Goal: Information Seeking & Learning: Learn about a topic

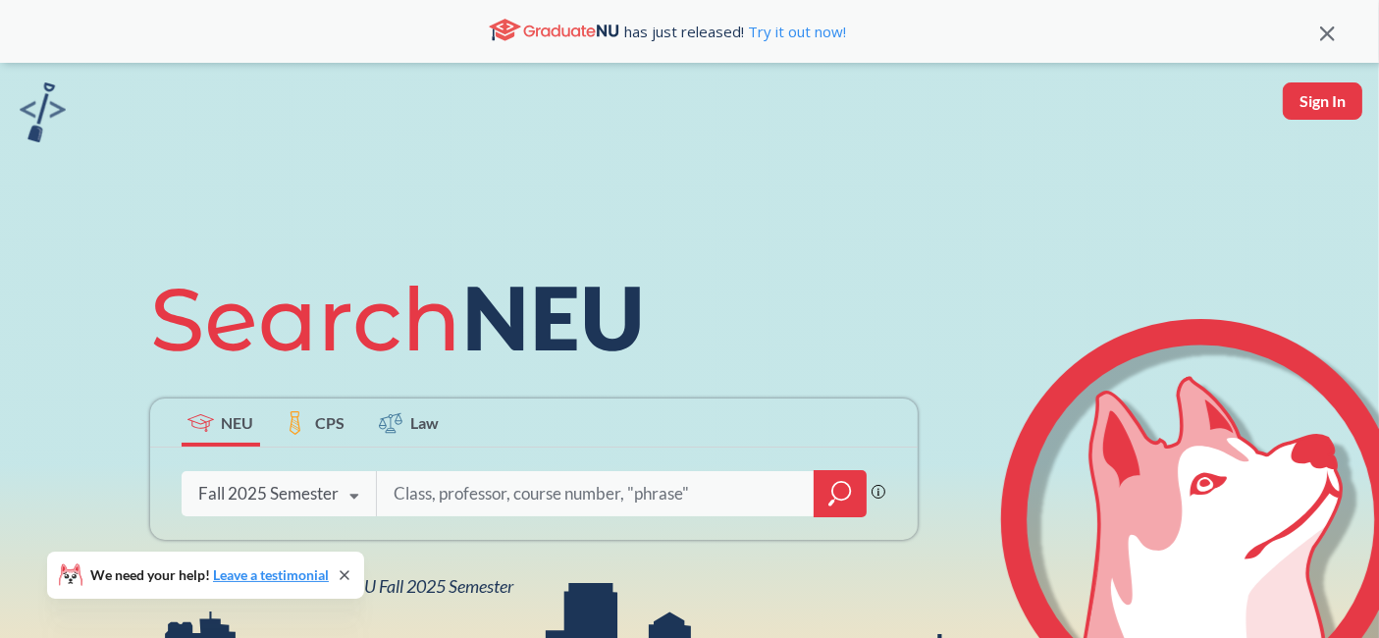
click at [456, 496] on input "search" at bounding box center [596, 493] width 408 height 41
type input "CS 6240"
click at [835, 489] on icon "magnifying glass" at bounding box center [840, 493] width 24 height 27
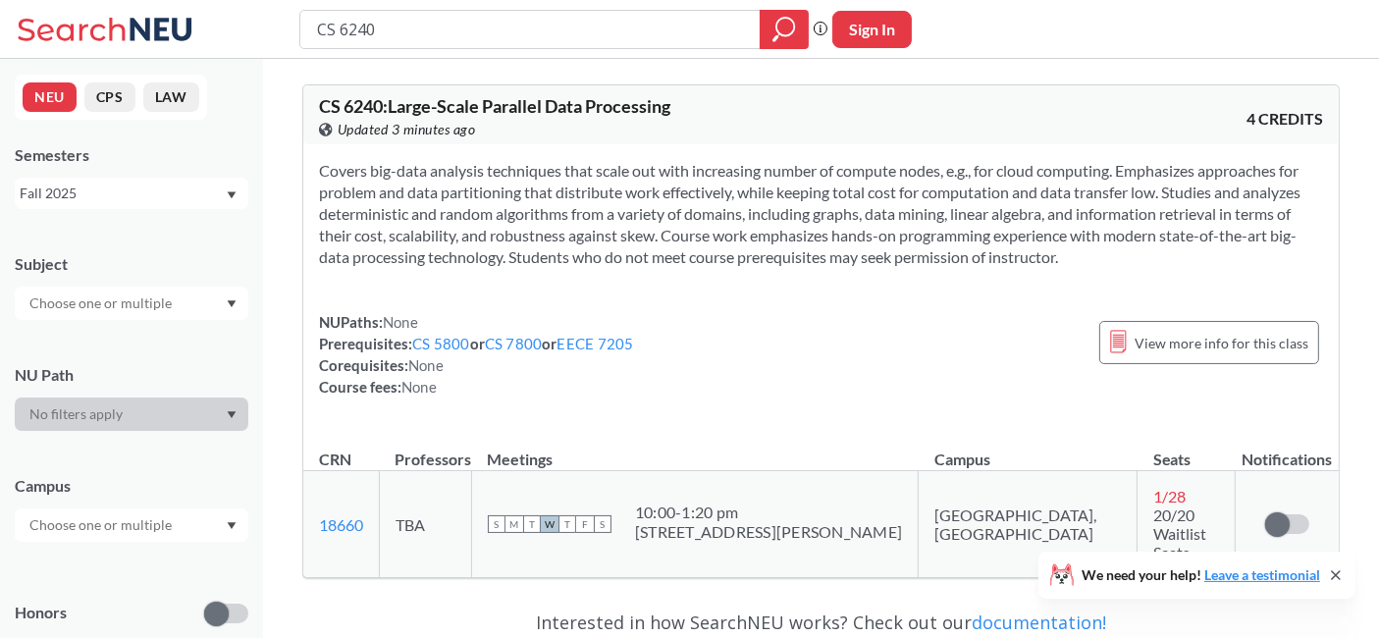
click at [133, 191] on div "Fall 2025" at bounding box center [122, 194] width 205 height 22
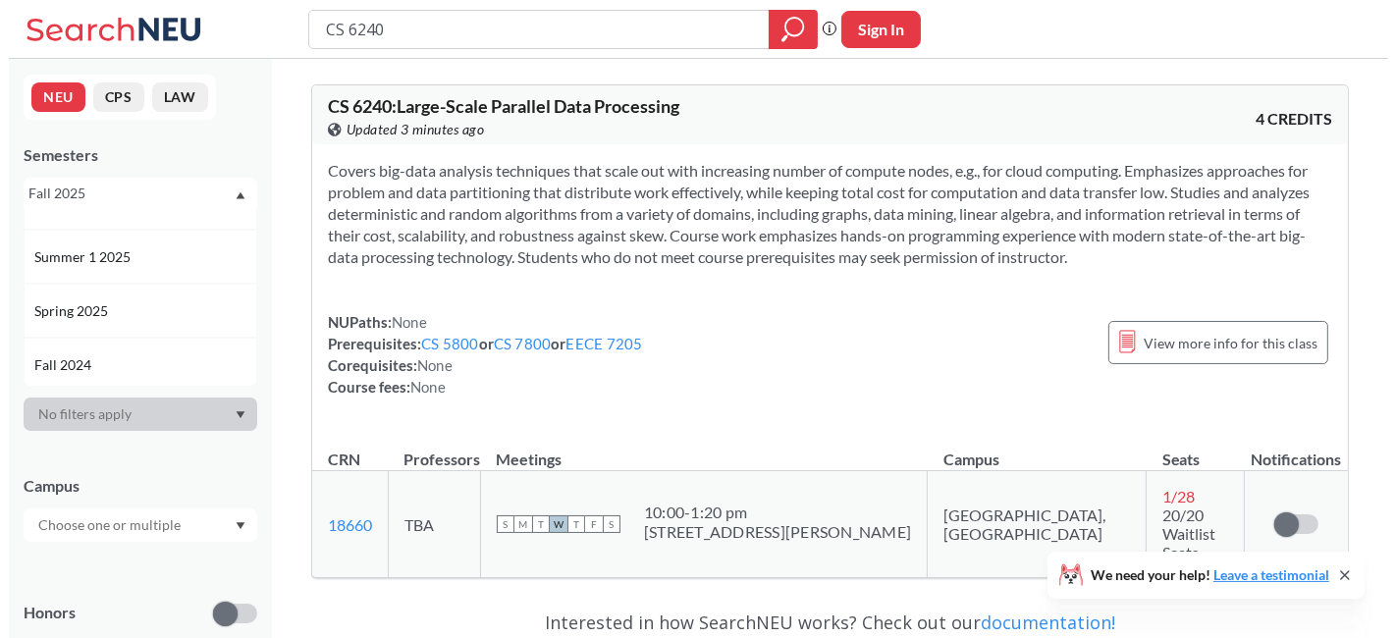
scroll to position [142, 0]
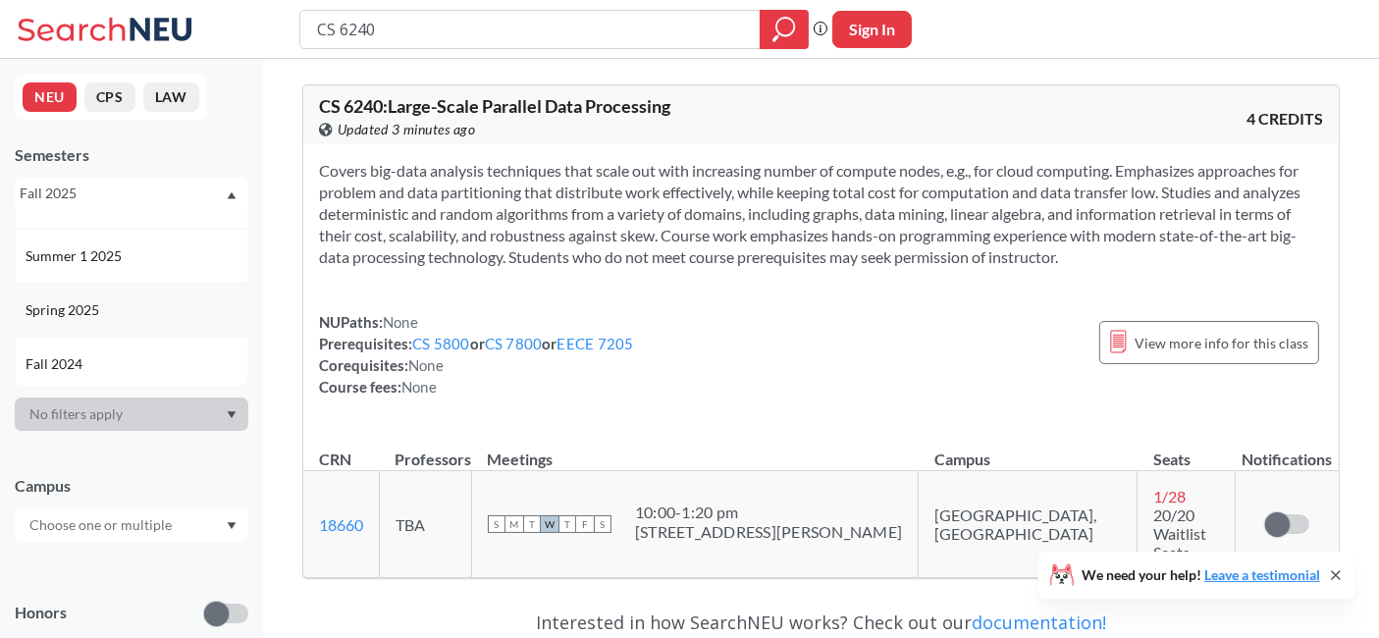
click at [127, 306] on div "Spring 2025" at bounding box center [137, 310] width 222 height 22
click at [414, 34] on input "CS 6240" at bounding box center [530, 29] width 431 height 33
click at [788, 40] on icon "magnifying glass" at bounding box center [784, 29] width 24 height 27
click at [147, 200] on div "Spring 2025" at bounding box center [122, 194] width 205 height 22
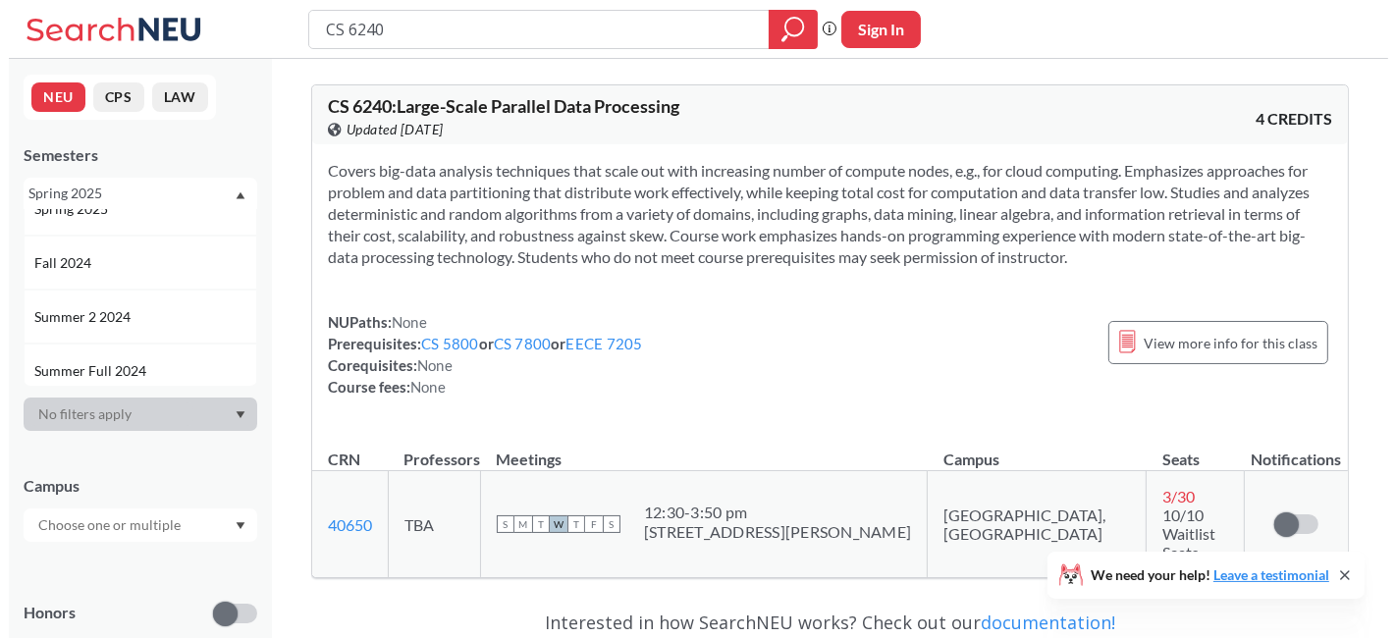
scroll to position [243, 0]
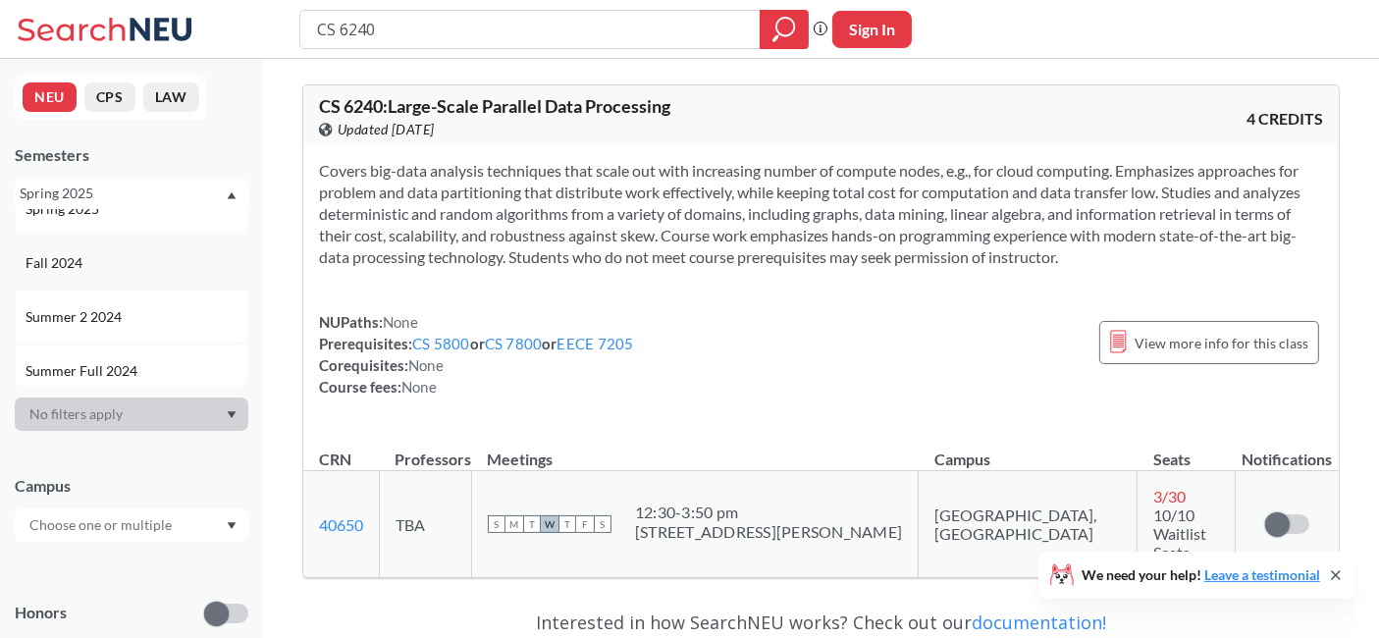
click at [115, 252] on div "Fall 2024" at bounding box center [137, 263] width 222 height 22
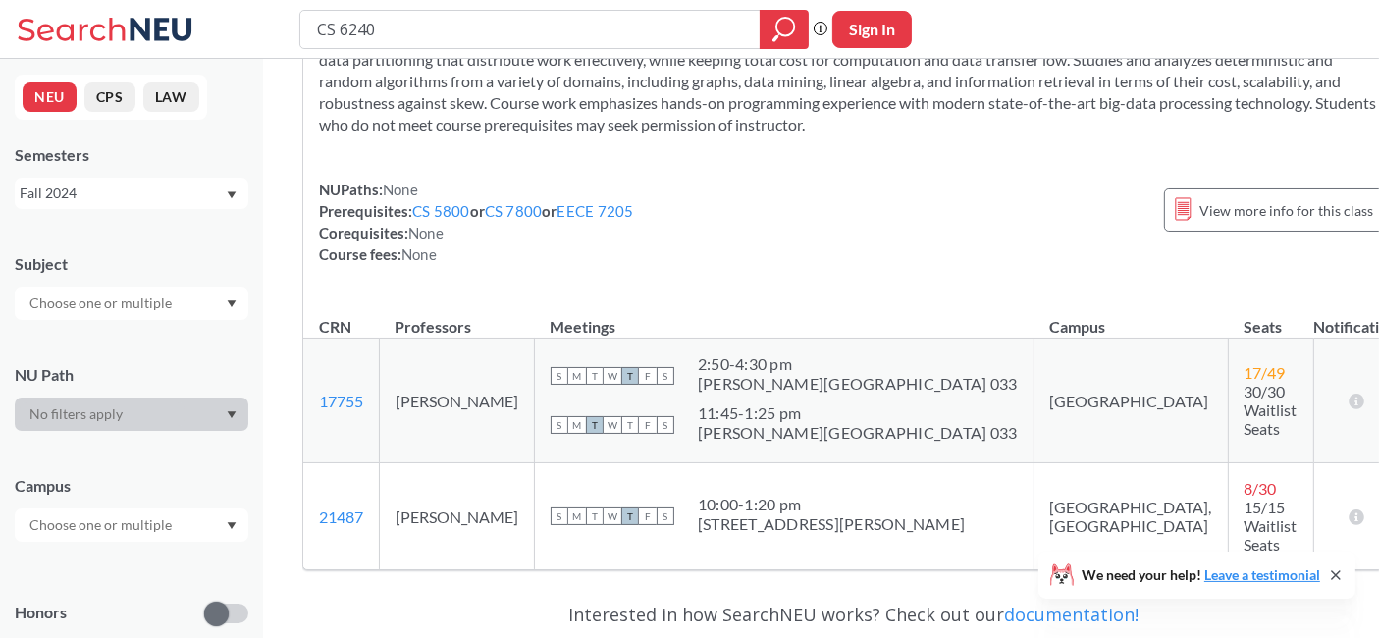
scroll to position [139, 0]
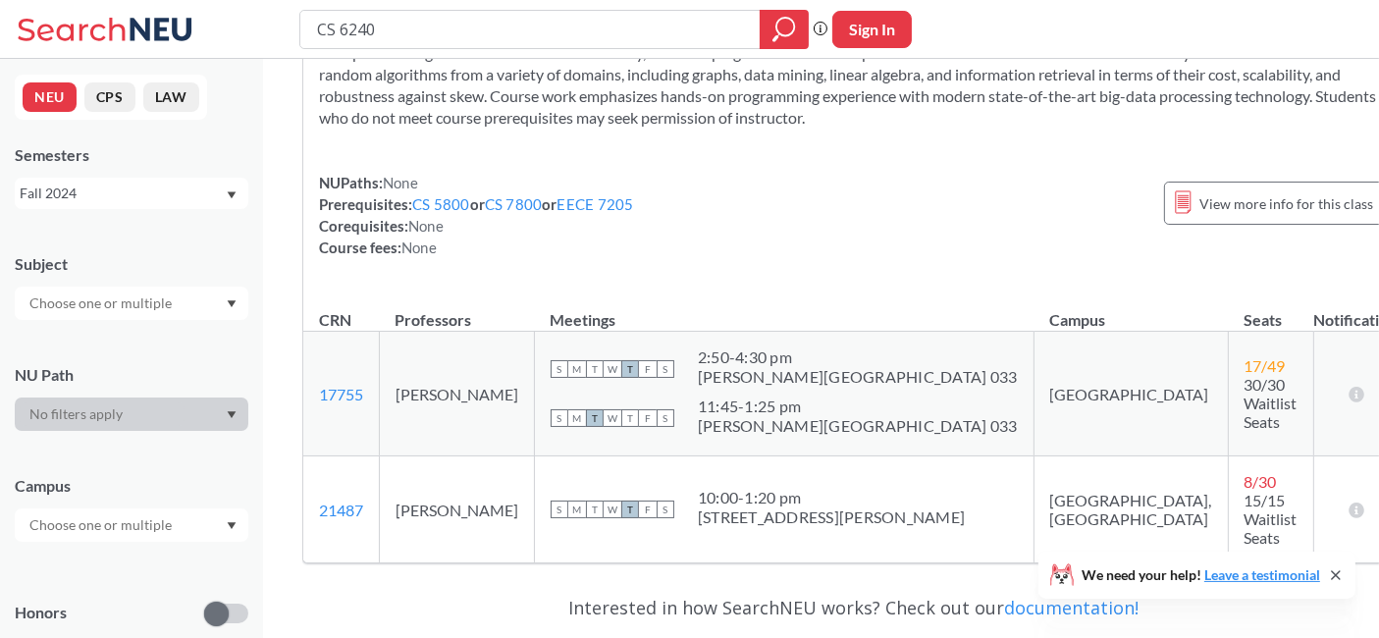
click at [1034, 394] on td "[GEOGRAPHIC_DATA]" at bounding box center [1131, 394] width 194 height 125
click at [716, 242] on div "NUPaths: None Prerequisites: CS 5800 or CS 7800 or EECE 7205 Corequisites: None…" at bounding box center [853, 215] width 1069 height 86
click at [473, 386] on td "[PERSON_NAME]" at bounding box center [457, 394] width 155 height 125
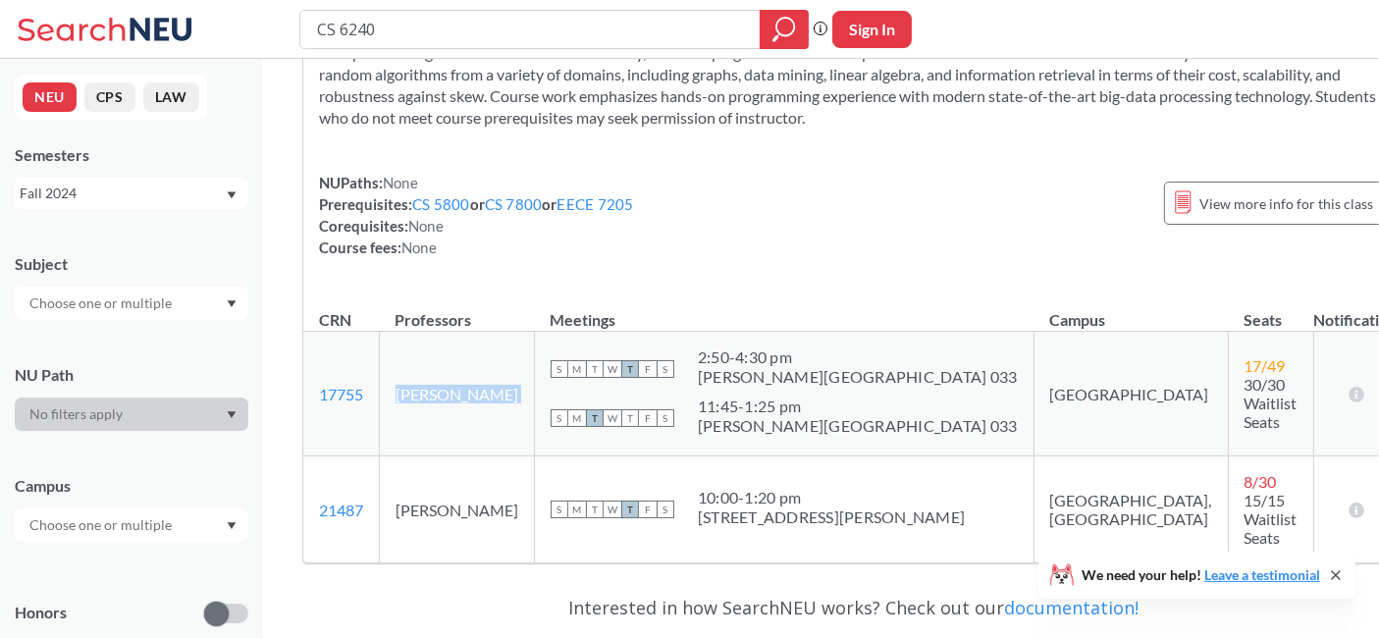
click at [473, 386] on td "[PERSON_NAME]" at bounding box center [457, 394] width 155 height 125
copy td "[PERSON_NAME]"
click at [443, 35] on input "CS 6240" at bounding box center [530, 29] width 431 height 33
type input "CS 7150"
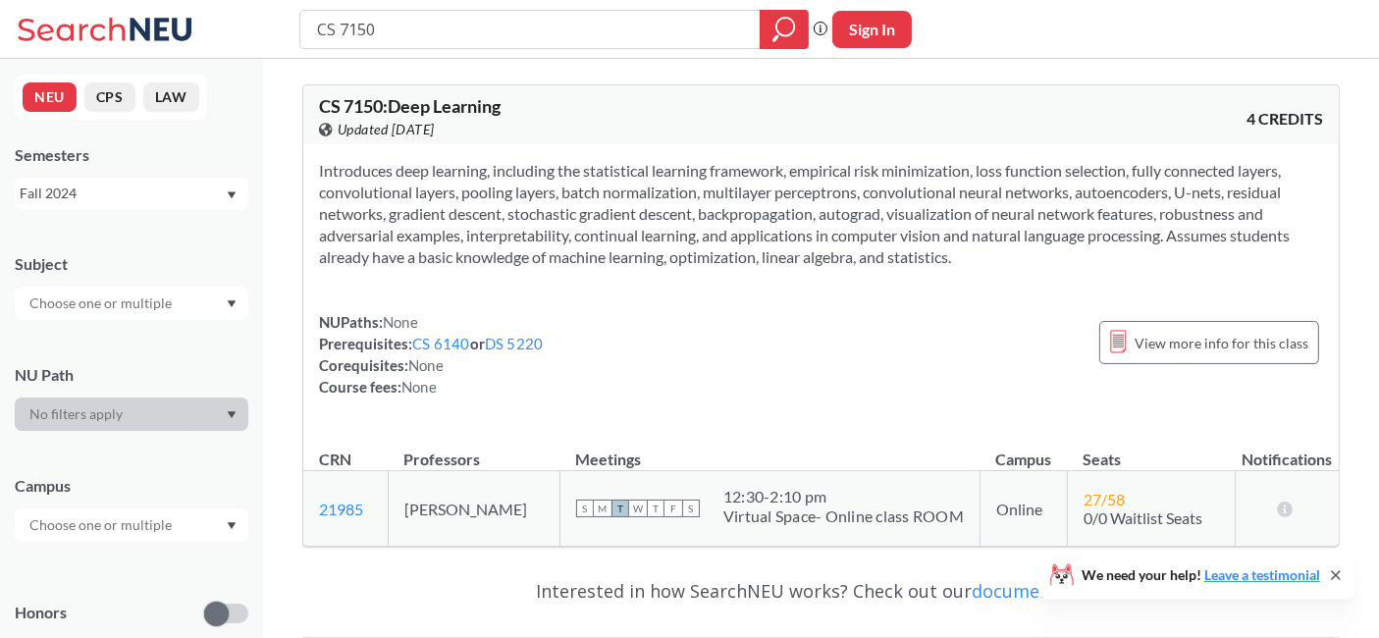
click at [547, 155] on div "Introduces deep learning, including the statistical learning framework, empiric…" at bounding box center [821, 286] width 1036 height 285
click at [98, 189] on div "Fall 2024" at bounding box center [122, 194] width 205 height 22
click at [123, 226] on div "Fall 2025" at bounding box center [137, 237] width 222 height 22
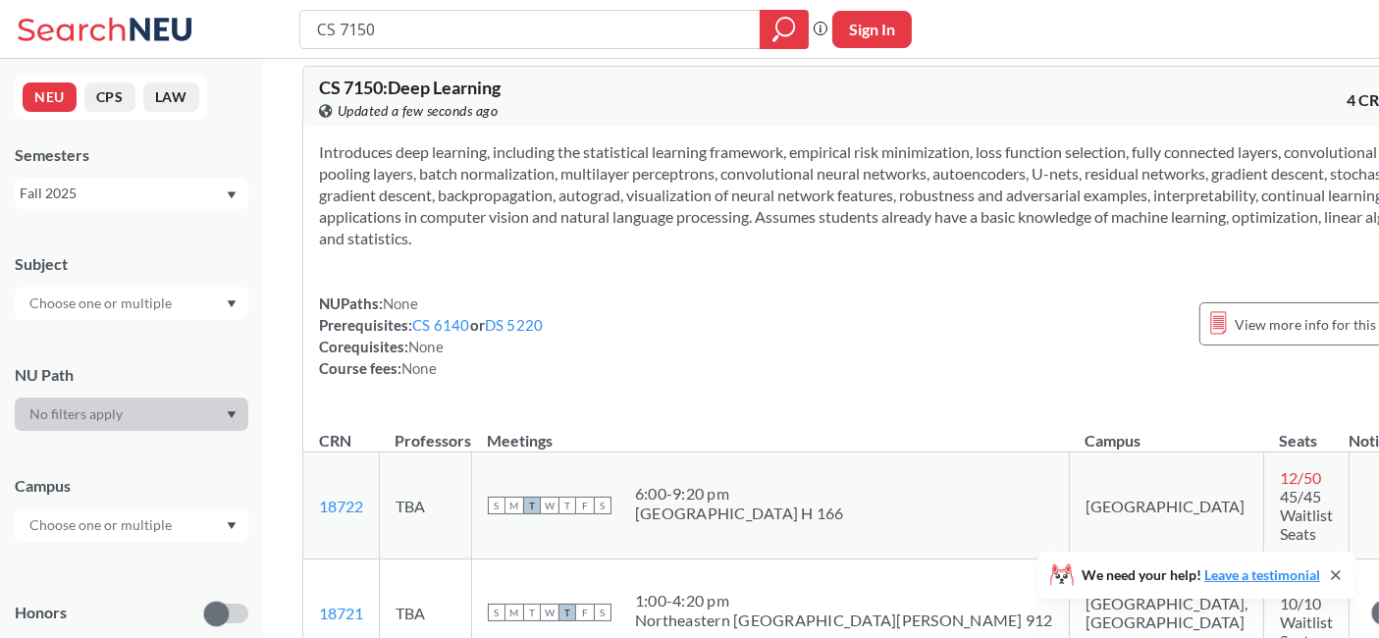
scroll to position [13, 0]
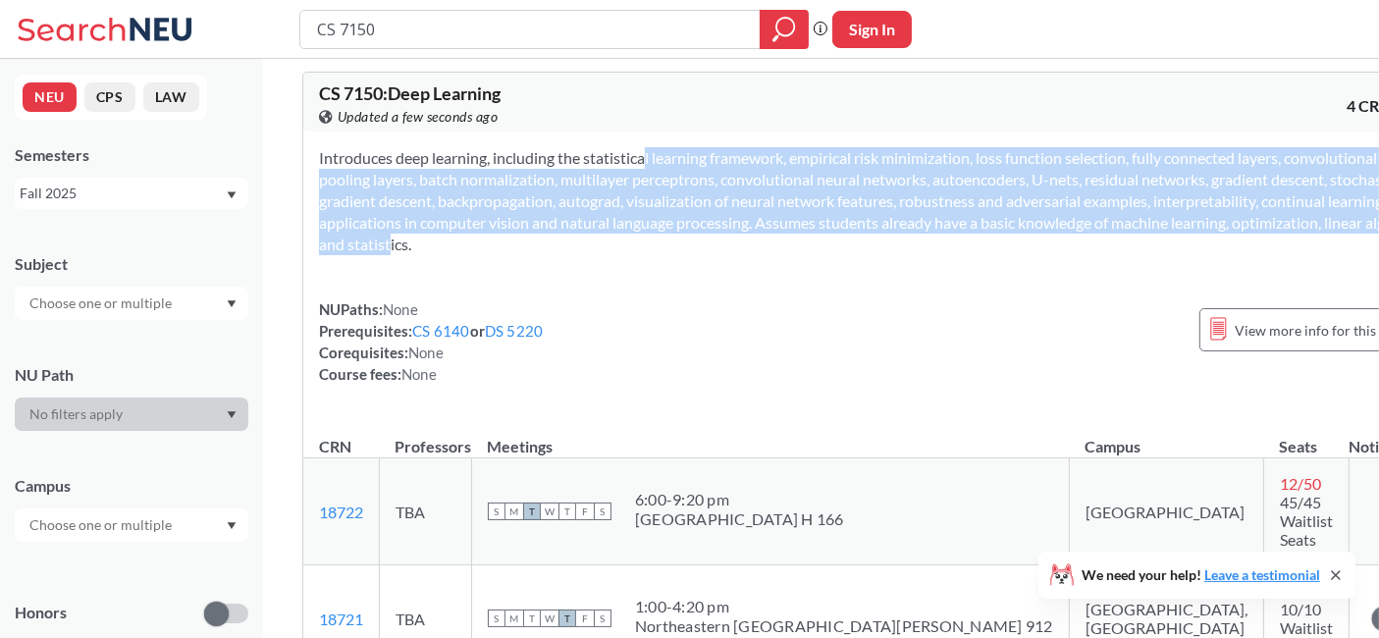
drag, startPoint x: 616, startPoint y: 148, endPoint x: 914, endPoint y: 250, distance: 314.4
click at [914, 250] on section "Introduces deep learning, including the statistical learning framework, empiric…" at bounding box center [871, 201] width 1104 height 108
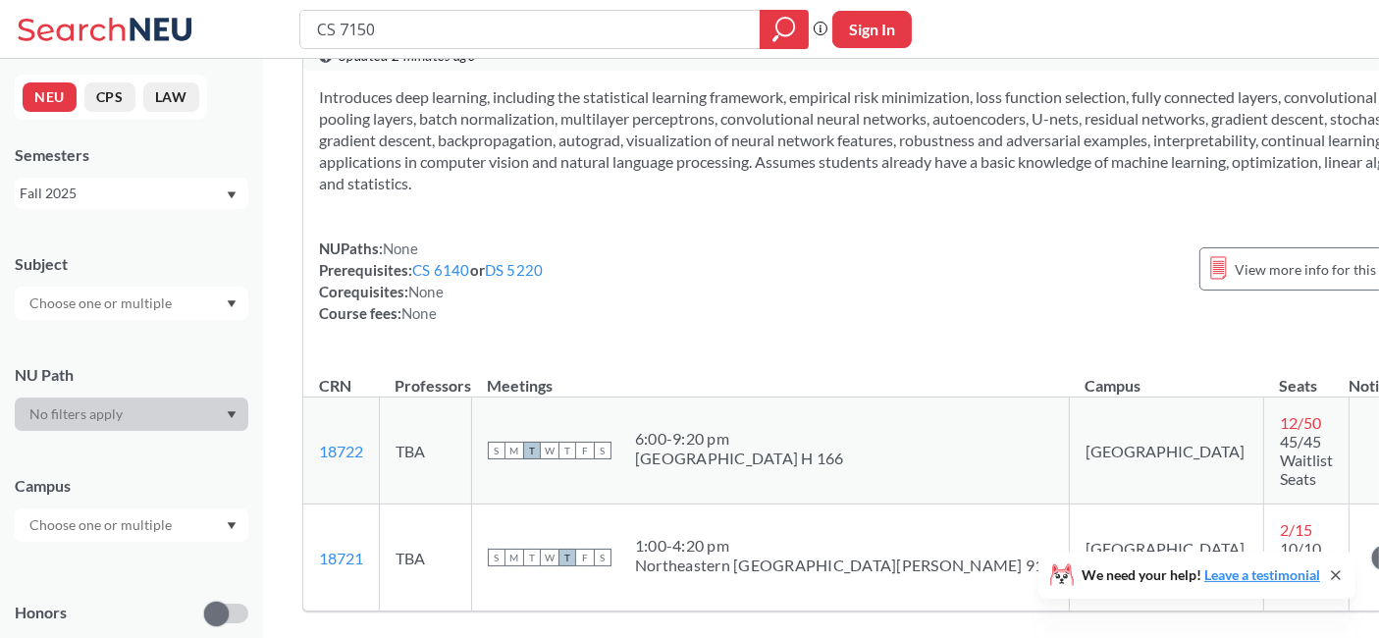
scroll to position [0, 0]
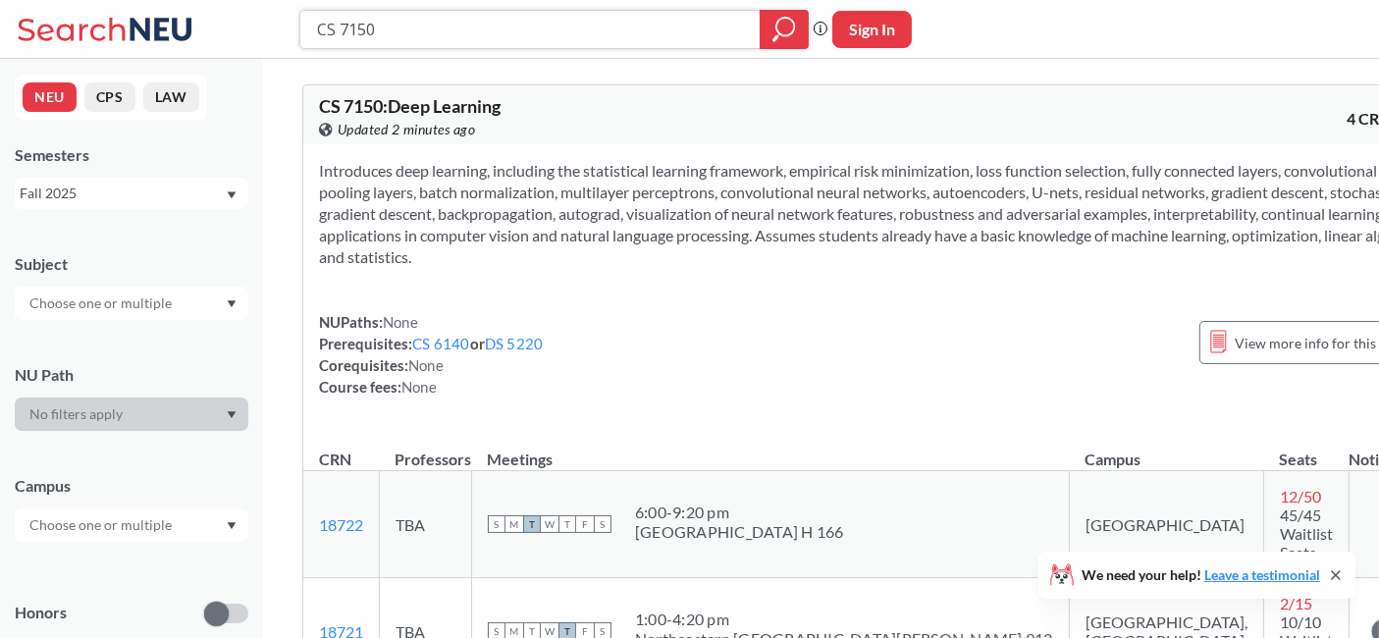
click at [440, 24] on input "CS 7150" at bounding box center [530, 29] width 431 height 33
type input "CS 6620"
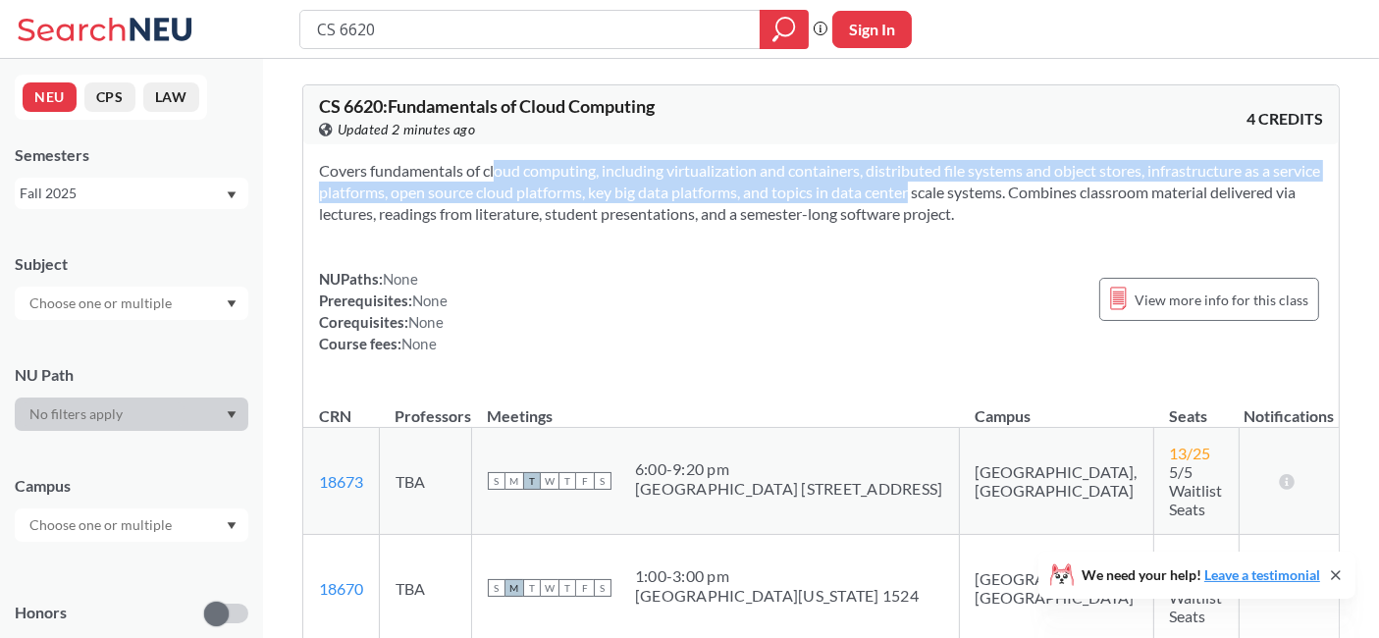
drag, startPoint x: 468, startPoint y: 179, endPoint x: 929, endPoint y: 192, distance: 460.5
click at [929, 192] on section "Covers fundamentals of cloud computing, including virtualization and containers…" at bounding box center [821, 192] width 1004 height 65
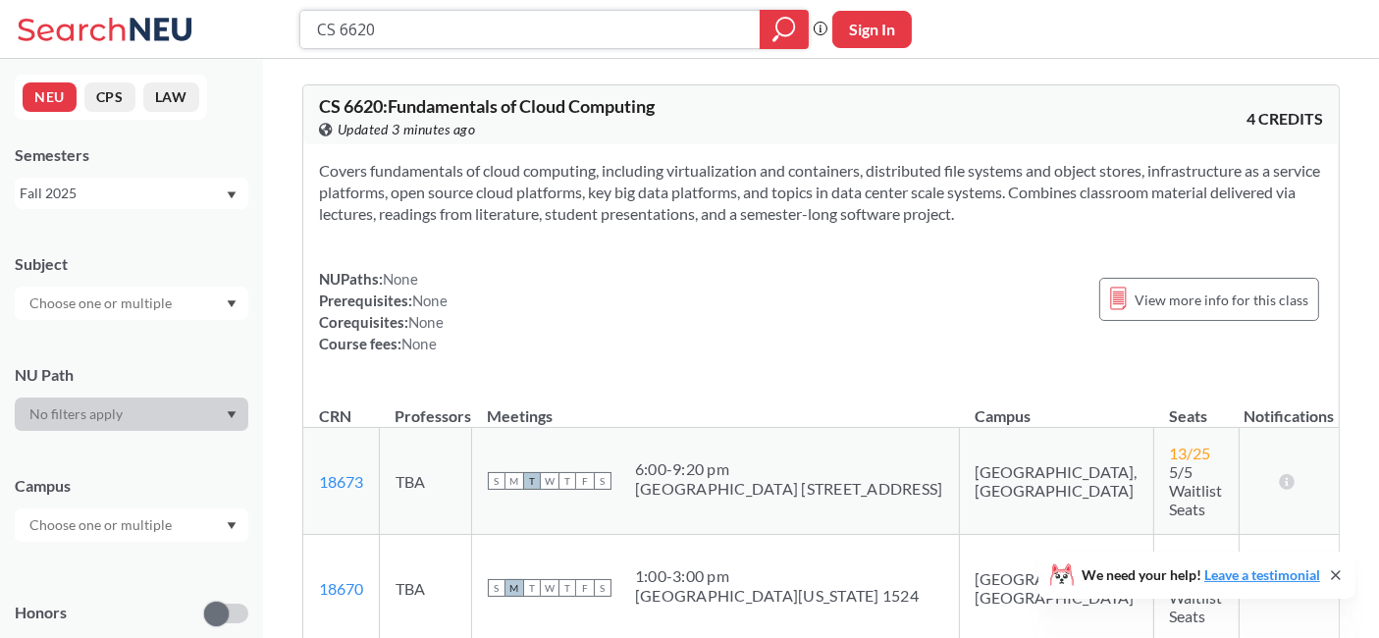
click at [437, 27] on input "CS 6620" at bounding box center [530, 29] width 431 height 33
type input "CS 6220"
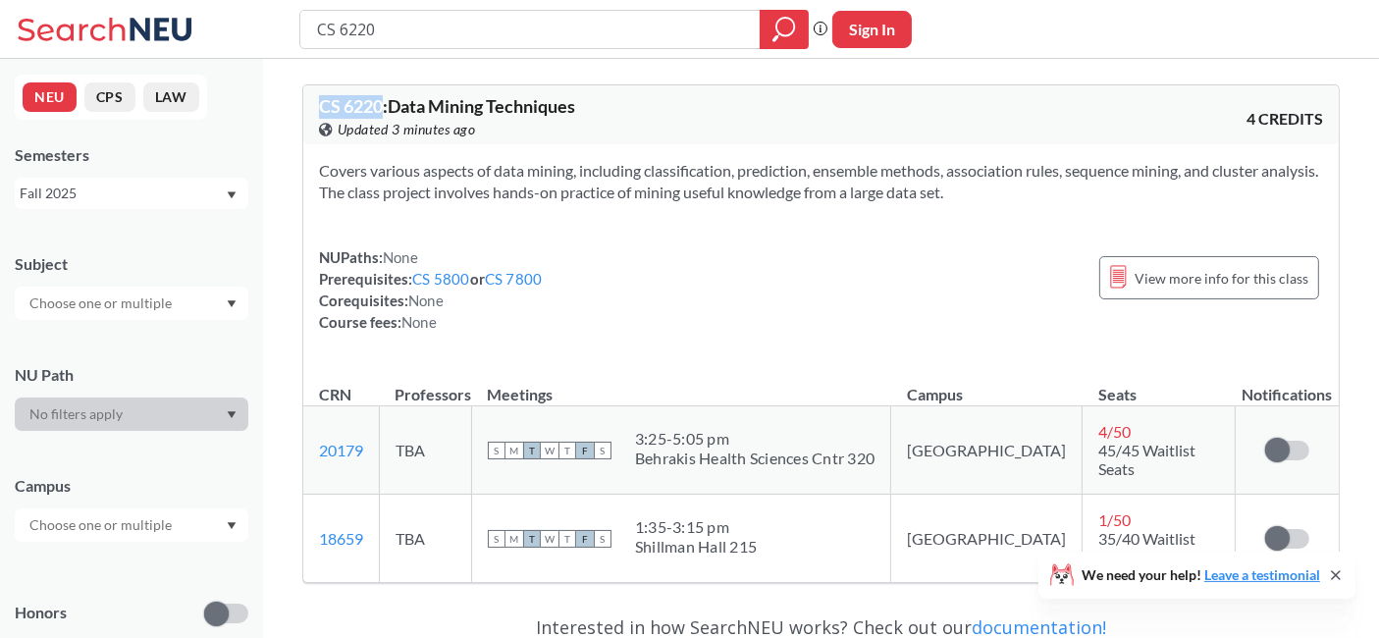
drag, startPoint x: 383, startPoint y: 107, endPoint x: 306, endPoint y: 105, distance: 76.6
click at [306, 105] on div "CS 6220 : Data Mining Techniques View this course on Banner. Updated 3 minutes …" at bounding box center [821, 114] width 1036 height 59
copy span "CS 6220"
click at [491, 25] on input "CS 6220" at bounding box center [530, 29] width 431 height 33
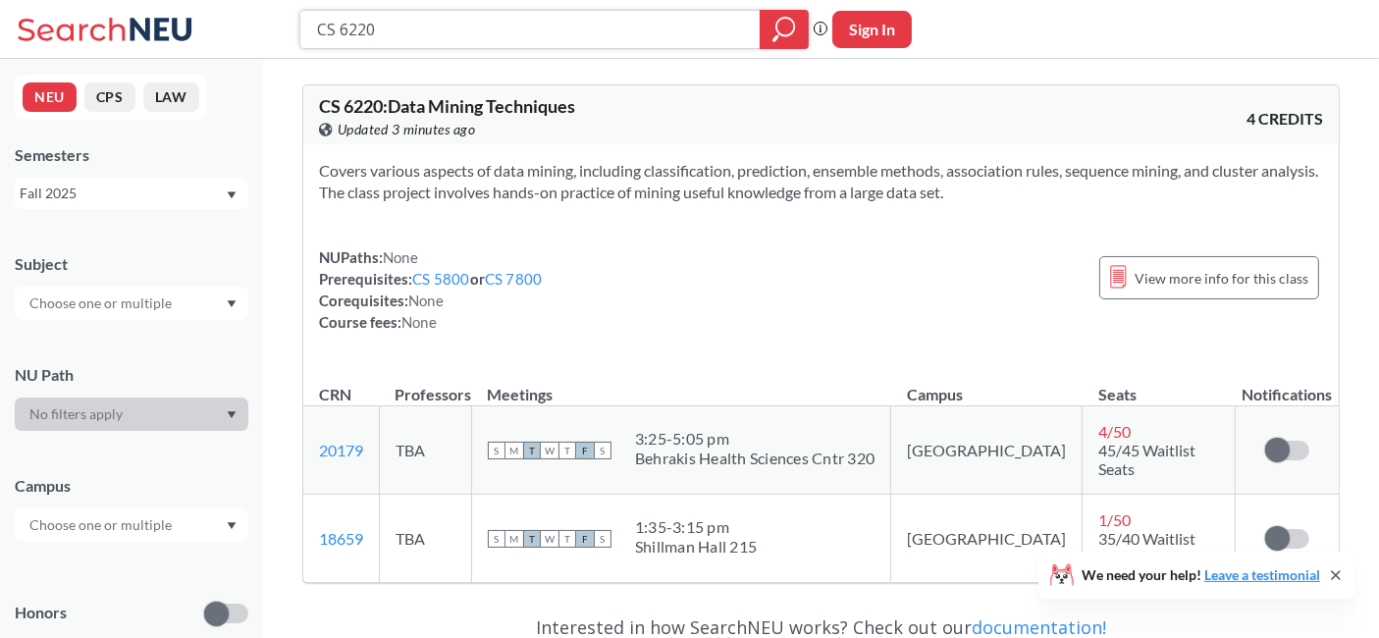
paste input "CS 618"
type input "CS 6180"
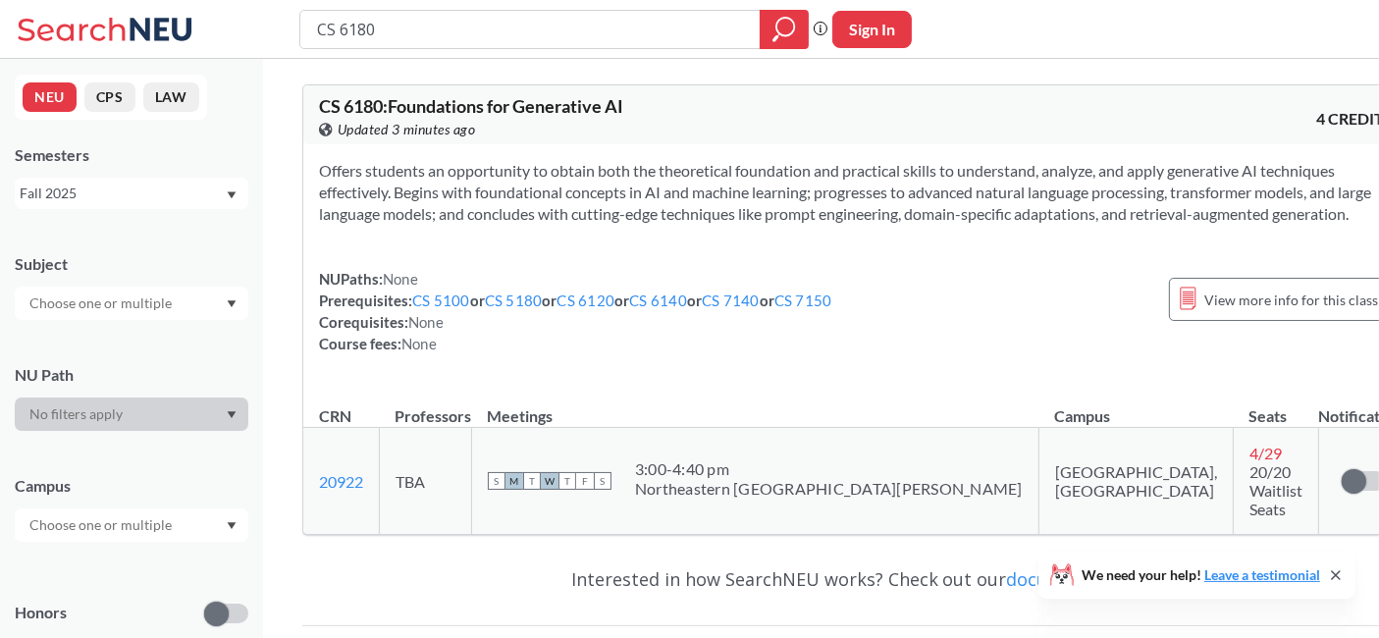
click at [678, 309] on link "CS 6140" at bounding box center [658, 301] width 58 height 18
drag, startPoint x: 500, startPoint y: 176, endPoint x: 575, endPoint y: 242, distance: 100.8
click at [575, 225] on section "Offers students an opportunity to obtain both the theoretical foundation and pr…" at bounding box center [856, 192] width 1074 height 65
click at [504, 21] on input "CS 6180" at bounding box center [530, 29] width 431 height 33
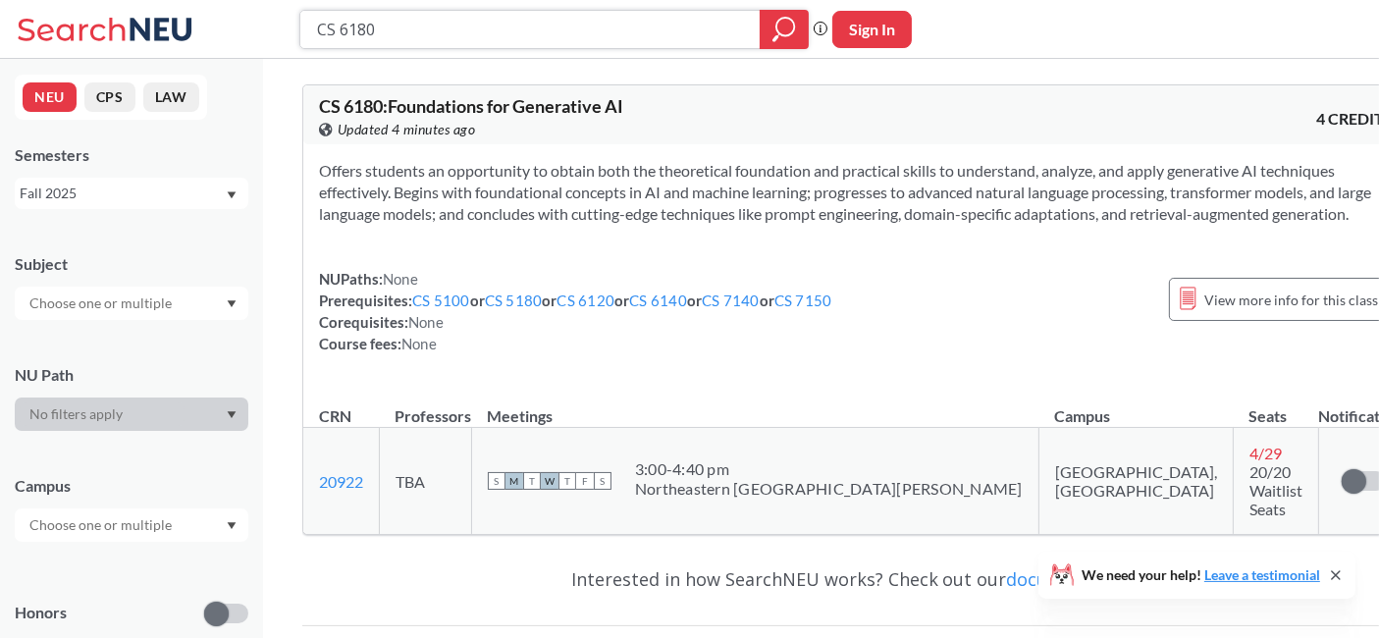
click at [504, 21] on input "CS 6180" at bounding box center [530, 29] width 431 height 33
click at [576, 27] on input "CS 6180" at bounding box center [530, 29] width 431 height 33
type input "CS 5180"
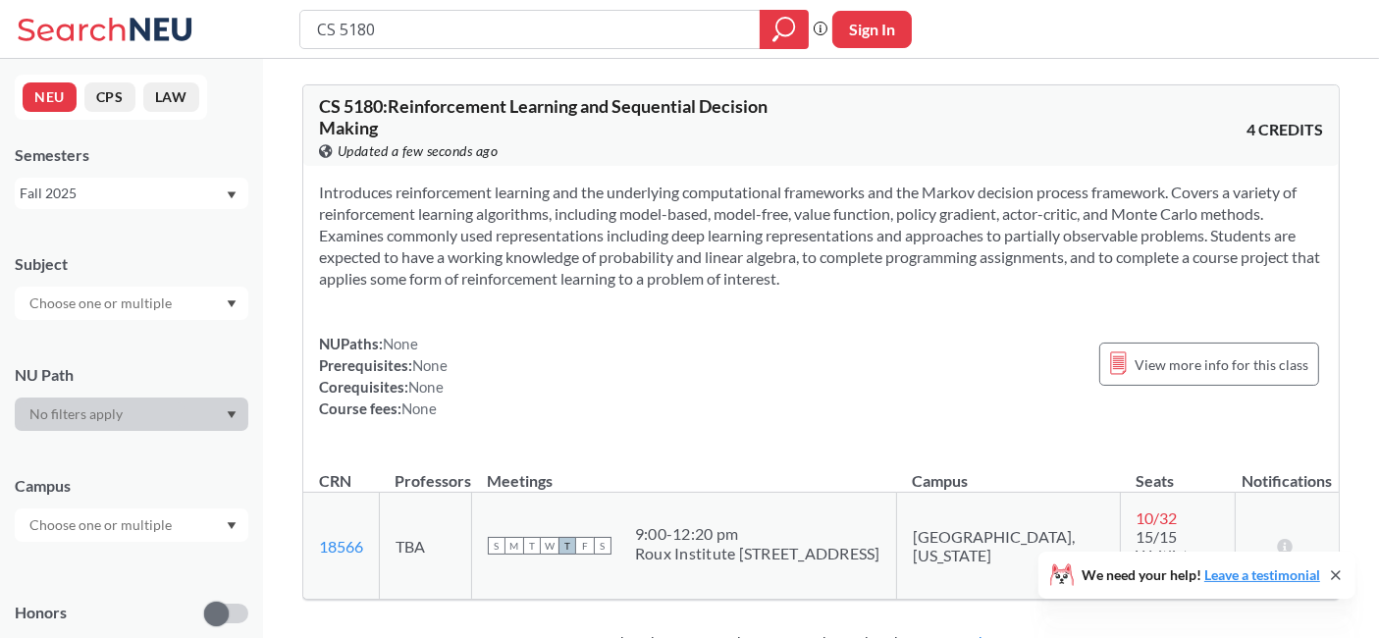
click at [574, 220] on section "Introduces reinforcement learning and the underlying computational frameworks a…" at bounding box center [821, 236] width 1004 height 108
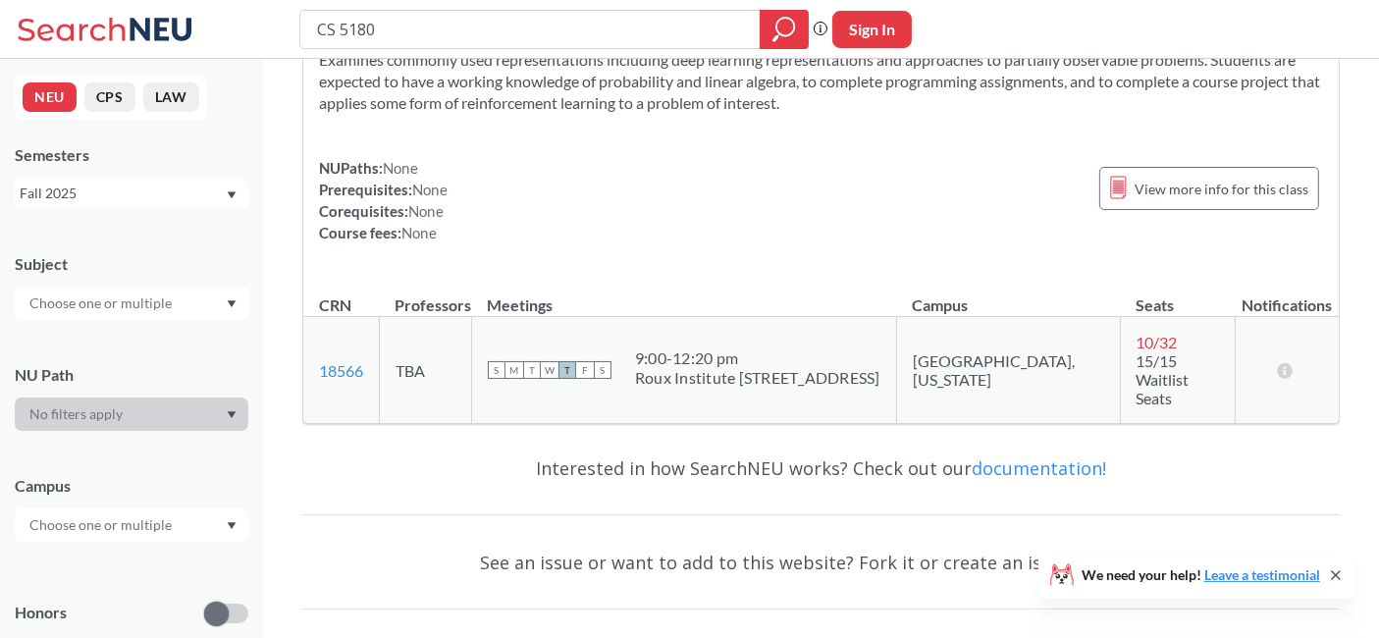
scroll to position [243, 0]
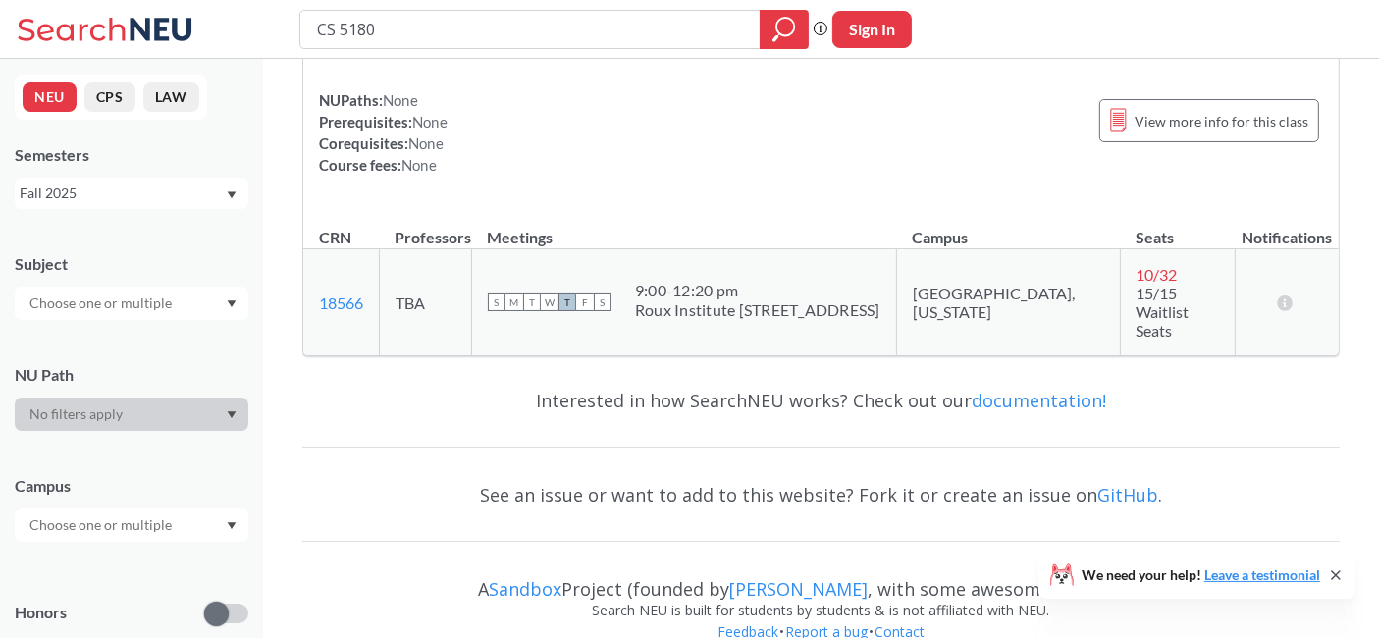
click at [716, 300] on div "Roux Institute [STREET_ADDRESS]" at bounding box center [757, 310] width 245 height 20
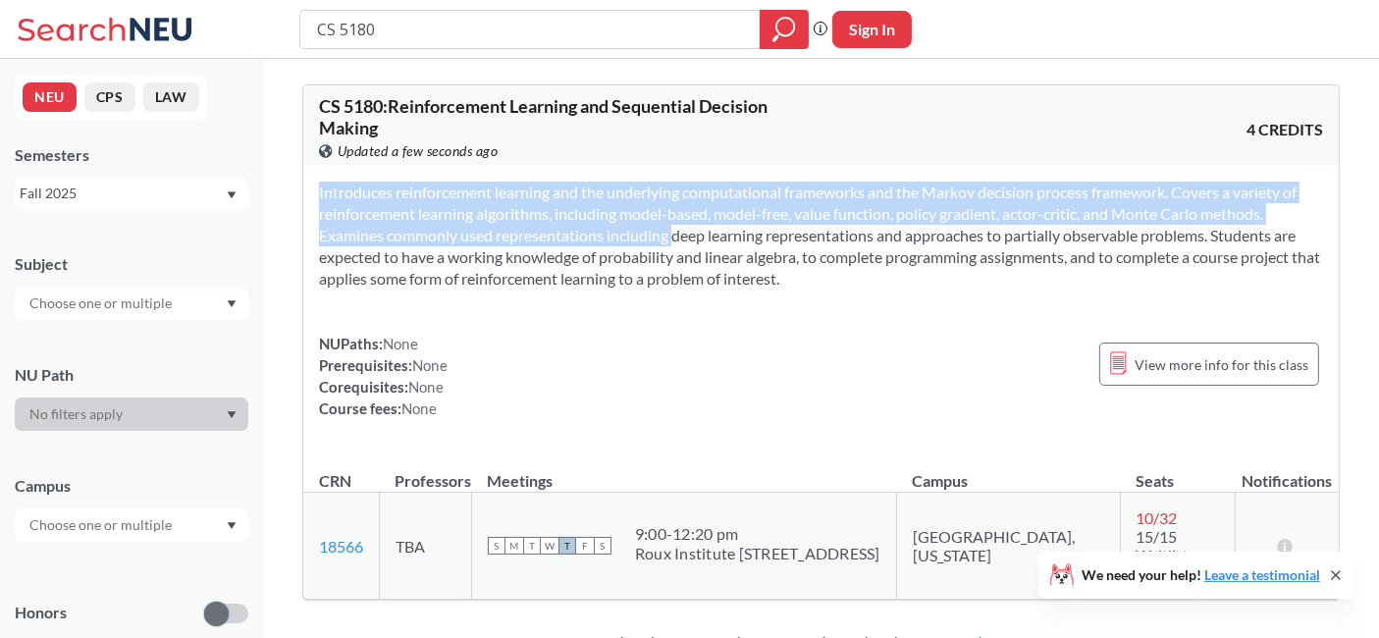
drag, startPoint x: 642, startPoint y: 240, endPoint x: 810, endPoint y: 292, distance: 175.4
click at [810, 292] on div "Introduces reinforcement learning and the underlying computational frameworks a…" at bounding box center [821, 308] width 1036 height 285
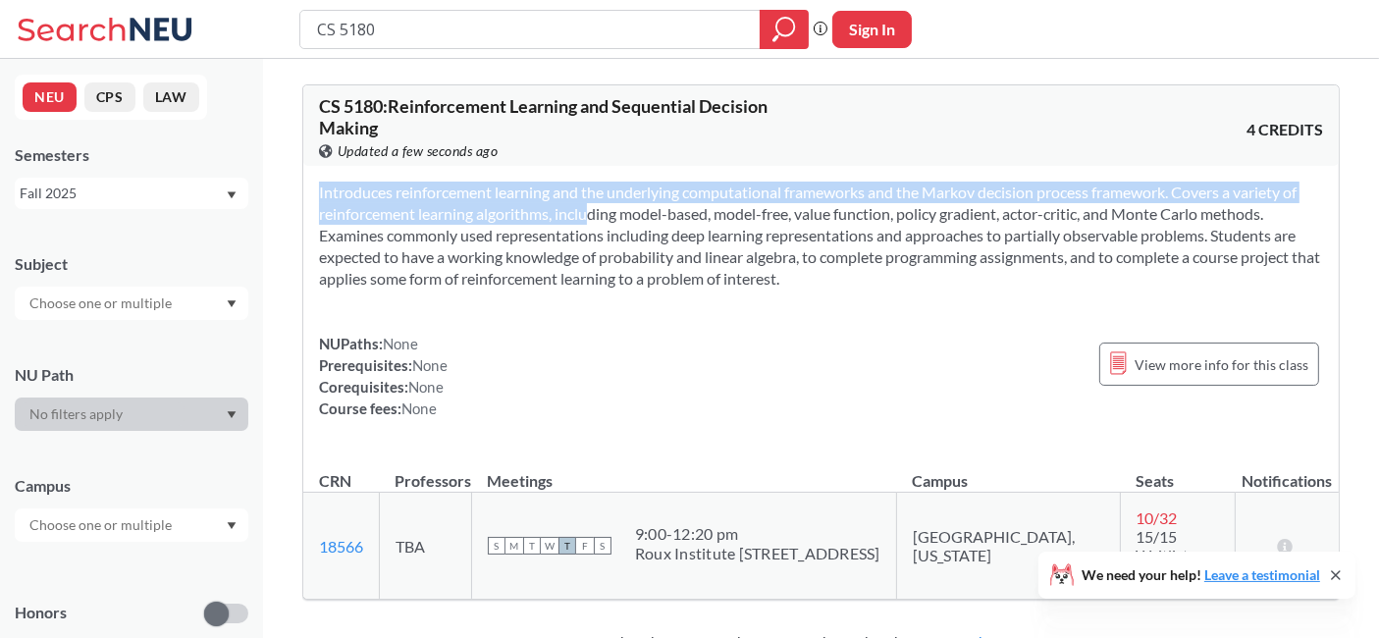
drag, startPoint x: 810, startPoint y: 292, endPoint x: 571, endPoint y: 210, distance: 252.0
click at [571, 210] on div "Introduces reinforcement learning and the underlying computational frameworks a…" at bounding box center [821, 308] width 1036 height 285
click at [571, 210] on section "Introduces reinforcement learning and the underlying computational frameworks a…" at bounding box center [821, 236] width 1004 height 108
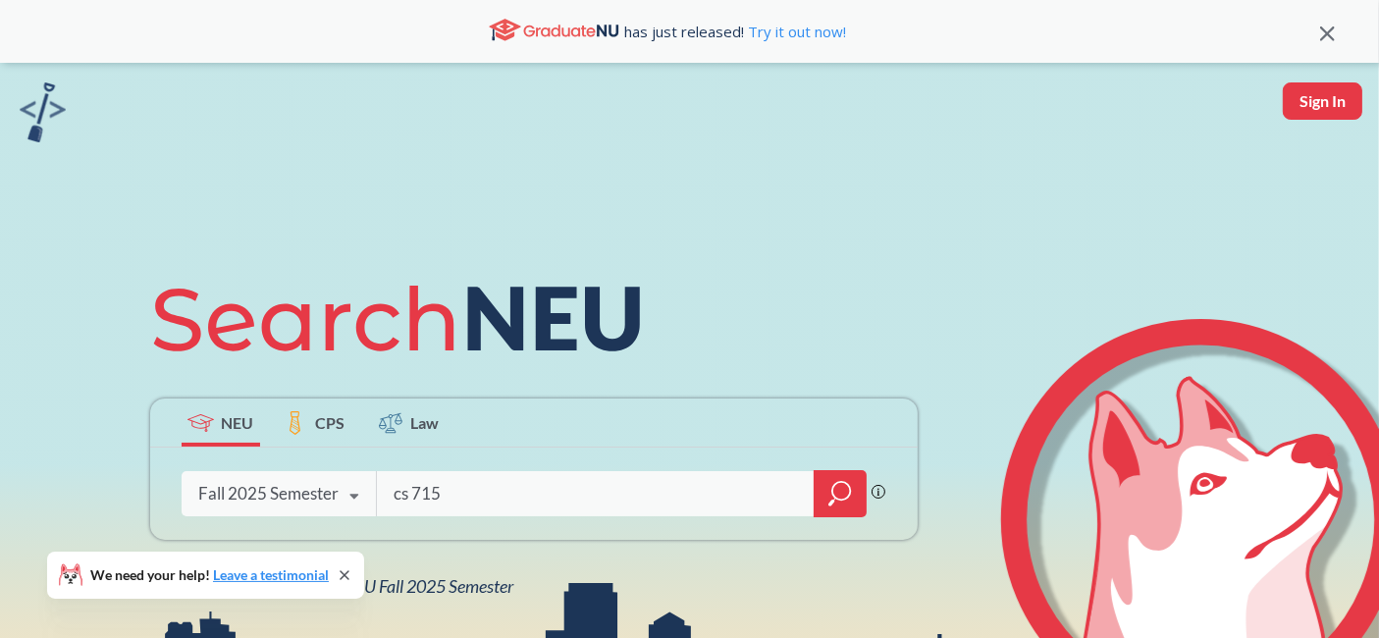
type input "cs 7150"
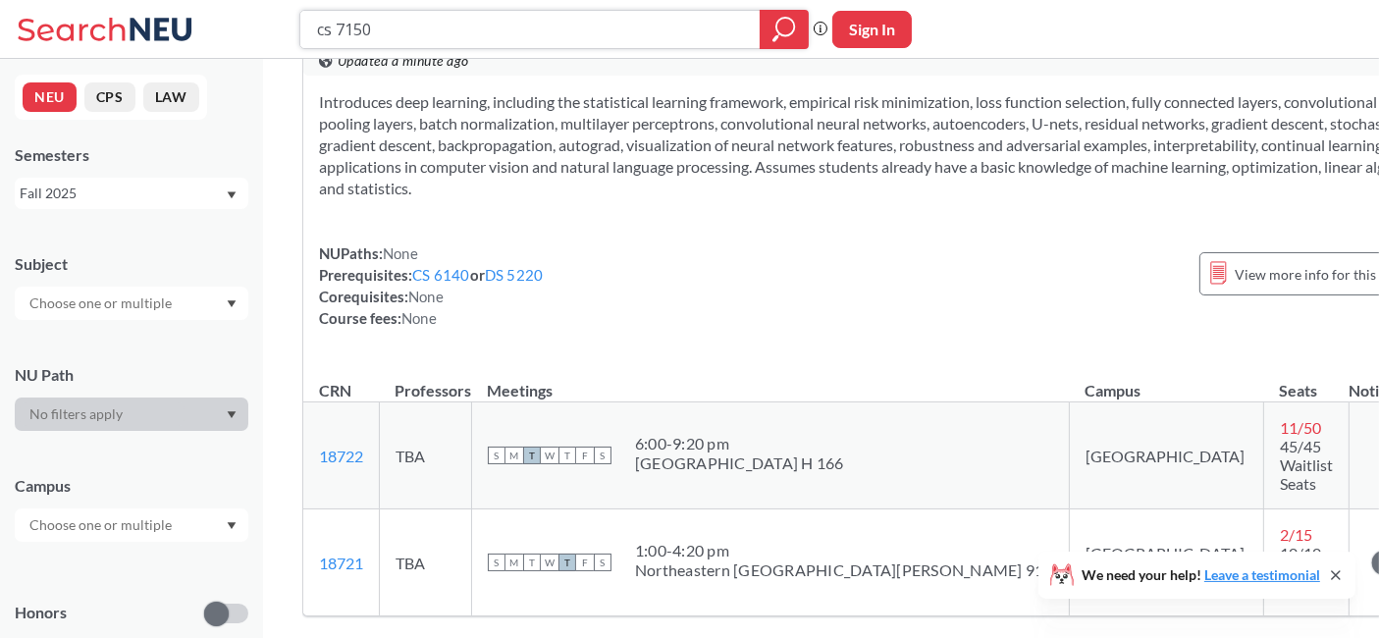
scroll to position [70, 0]
drag, startPoint x: 779, startPoint y: 445, endPoint x: 632, endPoint y: 426, distance: 148.4
click at [632, 433] on div "S M T W T F S 6:00 - 9:20 pm West Village H 166" at bounding box center [770, 454] width 565 height 43
click at [898, 212] on div "Introduces deep learning, including the statistical learning framework, empiric…" at bounding box center [871, 217] width 1136 height 285
click at [889, 184] on section "Introduces deep learning, including the statistical learning framework, empiric…" at bounding box center [871, 144] width 1104 height 108
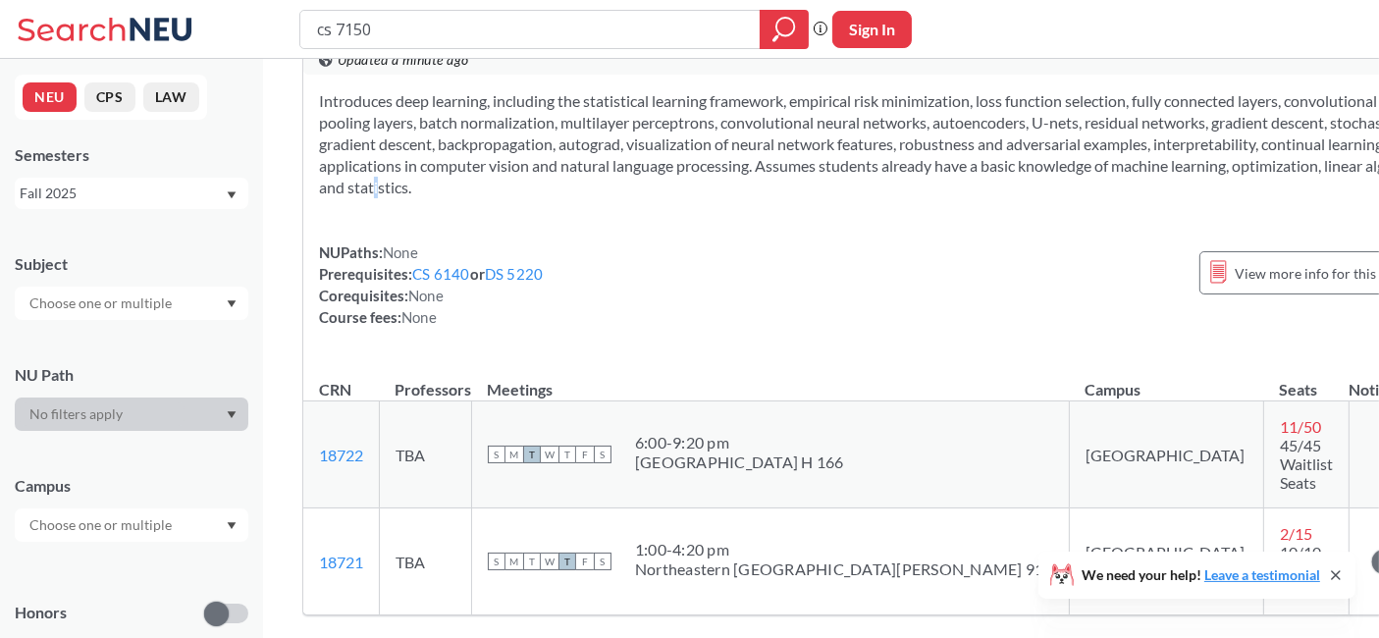
click at [889, 184] on section "Introduces deep learning, including the statistical learning framework, empiric…" at bounding box center [871, 144] width 1104 height 108
click at [858, 223] on div "Introduces deep learning, including the statistical learning framework, empiric…" at bounding box center [871, 217] width 1136 height 285
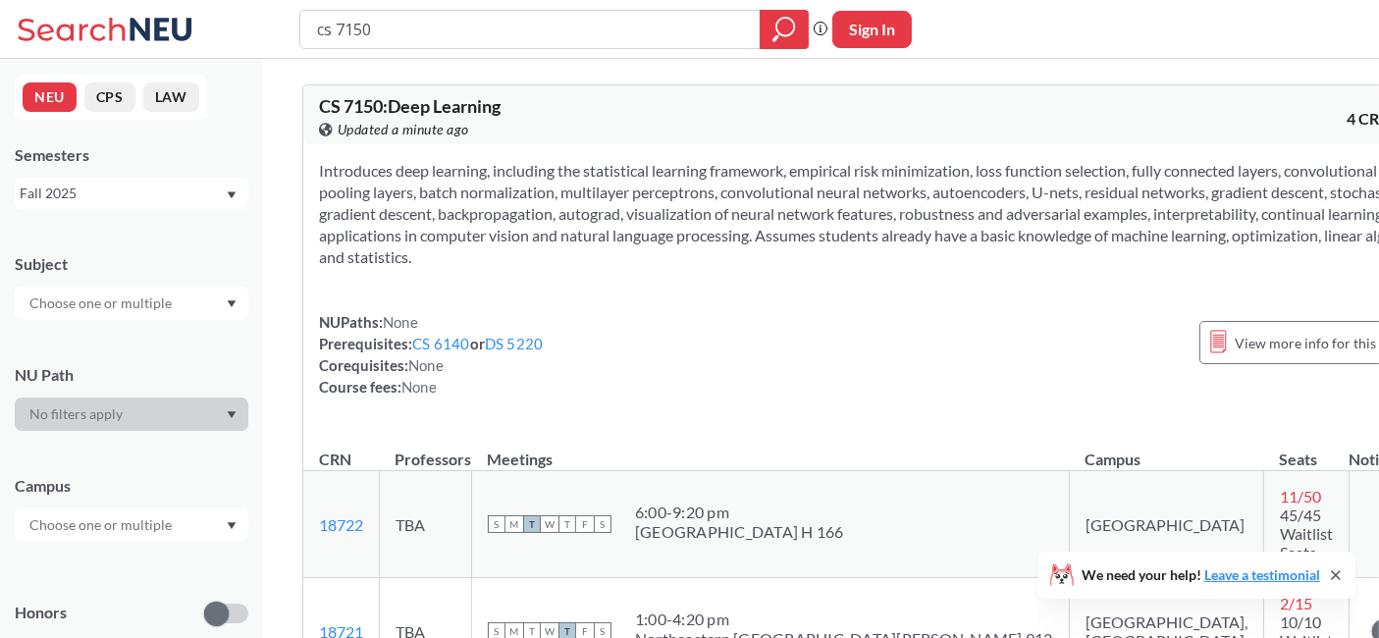
drag, startPoint x: 636, startPoint y: 161, endPoint x: 960, endPoint y: 257, distance: 337.9
click at [960, 257] on section "Introduces deep learning, including the statistical learning framework, empiric…" at bounding box center [871, 214] width 1104 height 108
drag, startPoint x: 960, startPoint y: 257, endPoint x: 586, endPoint y: 177, distance: 382.5
click at [586, 177] on section "Introduces deep learning, including the statistical learning framework, empiric…" at bounding box center [871, 214] width 1104 height 108
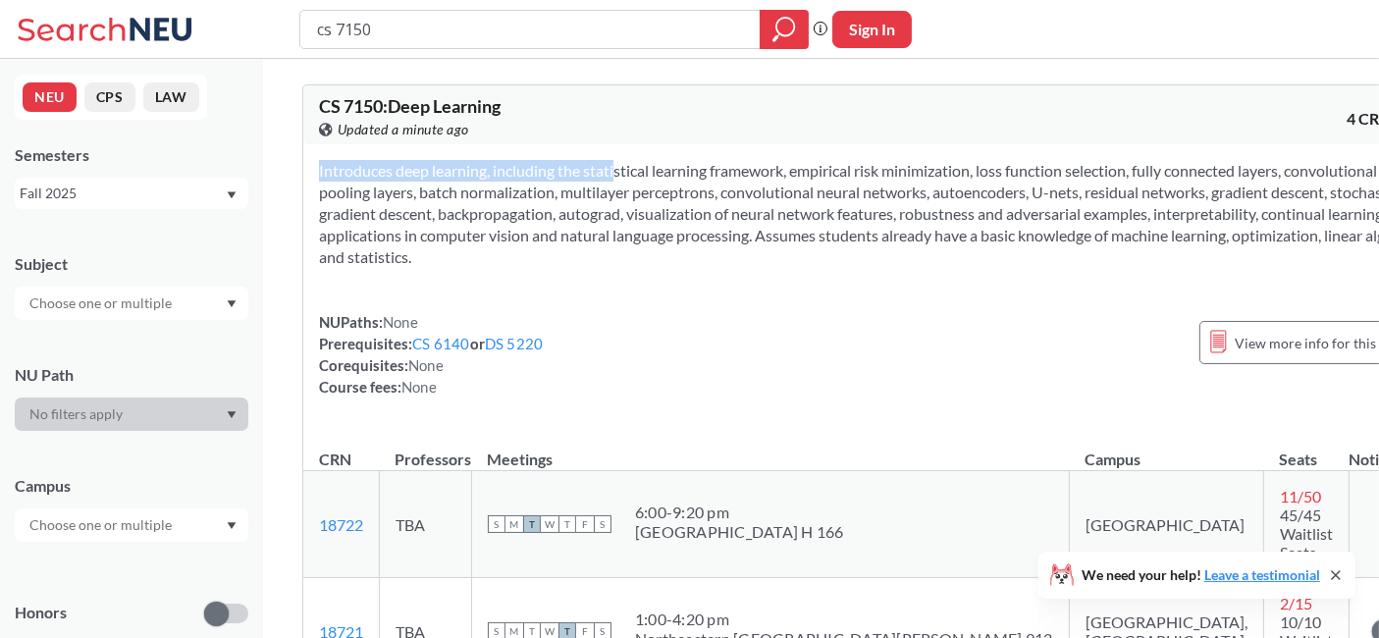
click at [586, 177] on section "Introduces deep learning, including the statistical learning framework, empiric…" at bounding box center [871, 214] width 1104 height 108
click at [455, 339] on link "CS 6140" at bounding box center [441, 344] width 58 height 18
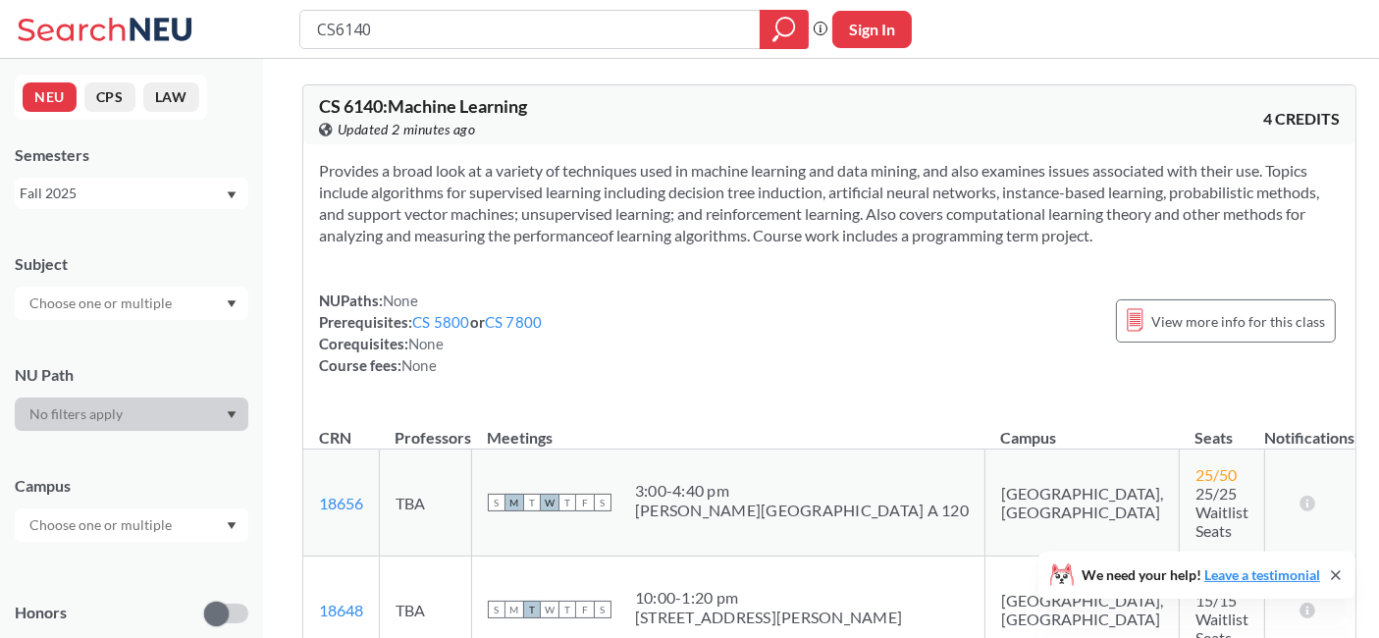
type input "cs 7150"
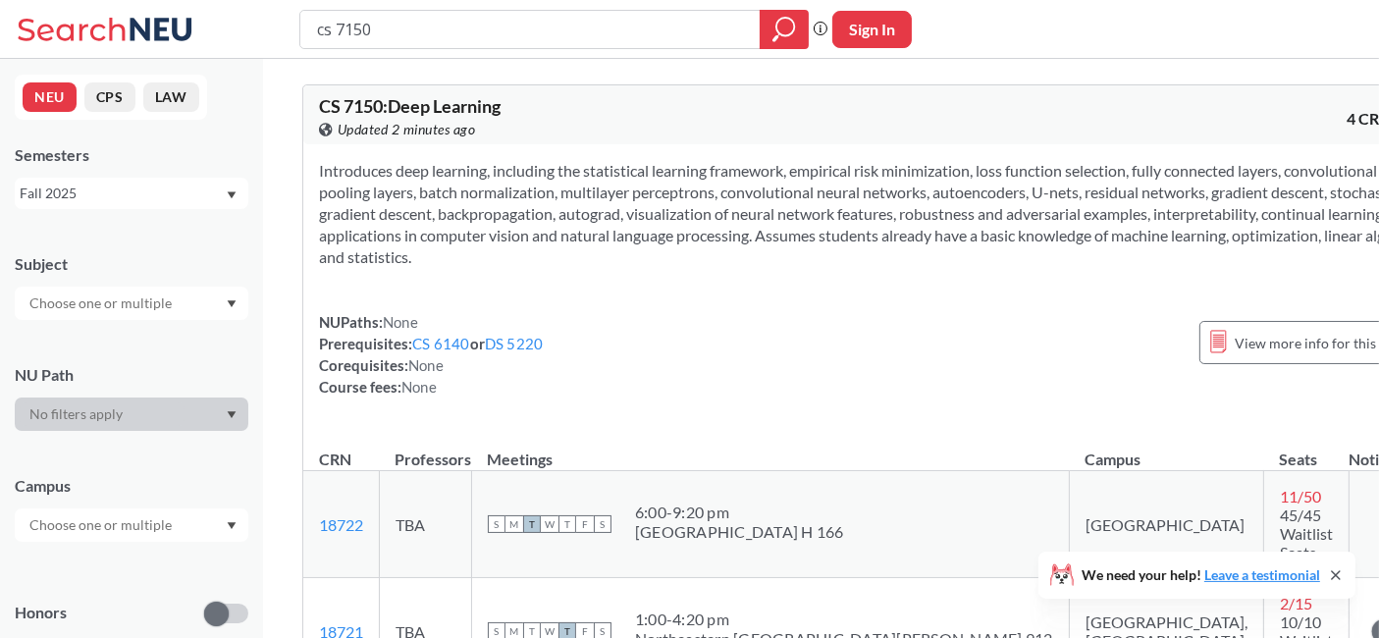
click at [426, 170] on section "Introduces deep learning, including the statistical learning framework, empiric…" at bounding box center [871, 214] width 1104 height 108
